Goal: Information Seeking & Learning: Find specific fact

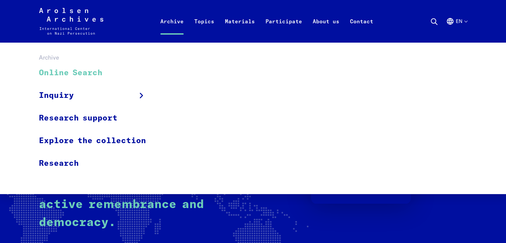
click at [101, 71] on link "Online Search" at bounding box center [97, 73] width 116 height 22
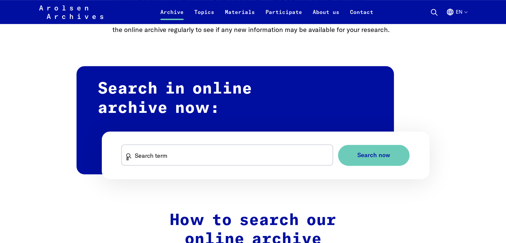
scroll to position [403, 0]
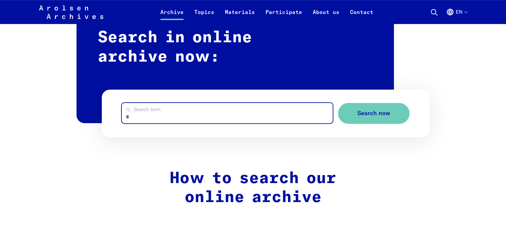
click at [160, 120] on input "Search term" at bounding box center [227, 113] width 210 height 20
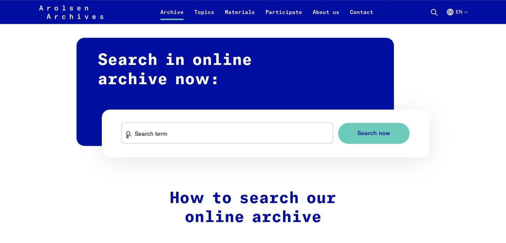
scroll to position [385, 0]
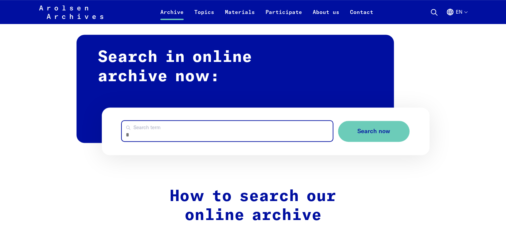
click at [182, 131] on input "Search term" at bounding box center [227, 131] width 210 height 20
type input "*******"
click at [338, 121] on button "Search now" at bounding box center [373, 131] width 71 height 21
